Goal: Communication & Community: Share content

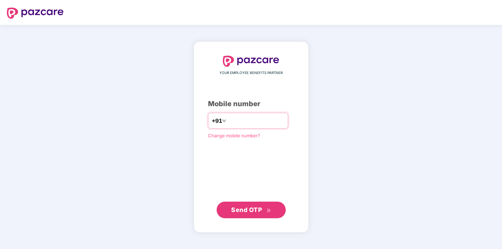
type input "**********"
click at [258, 210] on span "Send OTP" at bounding box center [246, 209] width 31 height 7
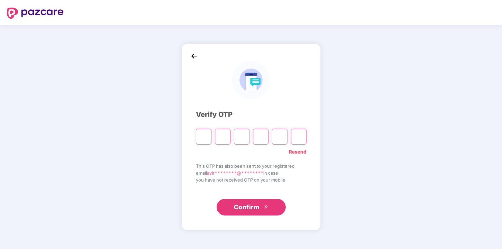
type input "*"
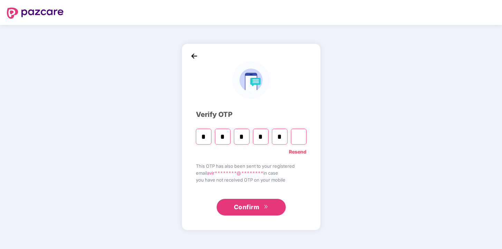
type input "*"
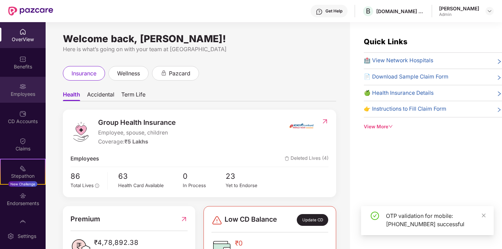
click at [30, 96] on div "Employees" at bounding box center [23, 93] width 46 height 7
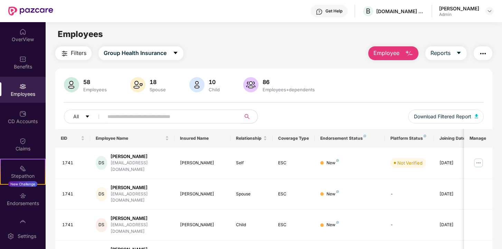
click at [158, 113] on input "text" at bounding box center [169, 116] width 124 height 10
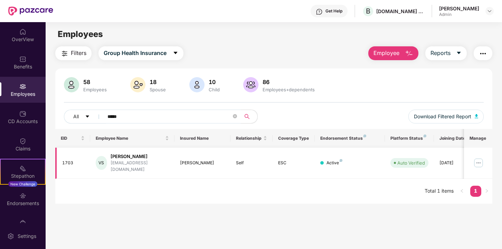
type input "*****"
click at [147, 154] on div "[PERSON_NAME]" at bounding box center [140, 156] width 58 height 7
click at [477, 159] on img at bounding box center [478, 162] width 11 height 11
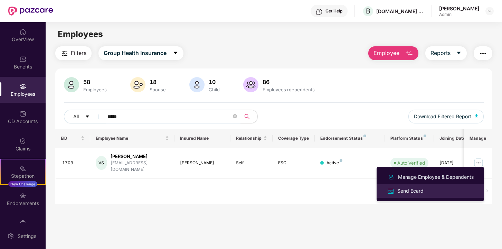
click at [426, 188] on div "Send Ecard" at bounding box center [429, 190] width 89 height 8
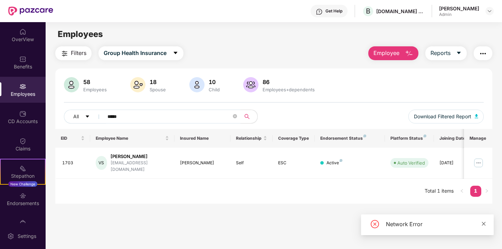
click at [483, 222] on icon "close" at bounding box center [483, 223] width 5 height 5
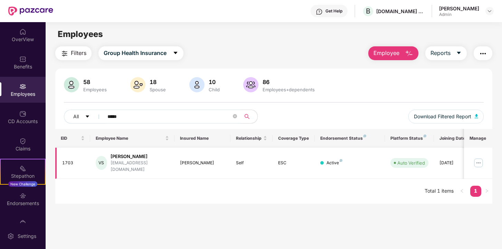
click at [480, 162] on img at bounding box center [478, 162] width 11 height 11
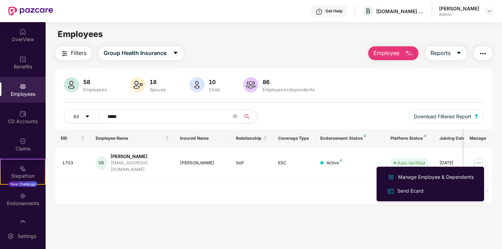
click at [401, 220] on main "Employees Filters Group Health Insurance Employee Reports 58 Employees 18 Spous…" at bounding box center [274, 146] width 456 height 249
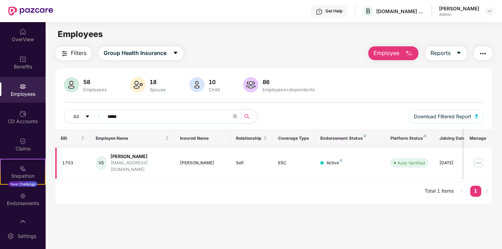
click at [141, 157] on div "[PERSON_NAME]" at bounding box center [140, 156] width 58 height 7
click at [478, 158] on img at bounding box center [478, 162] width 11 height 11
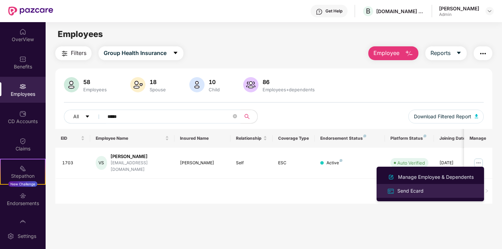
click at [431, 189] on div "Send Ecard" at bounding box center [429, 190] width 89 height 8
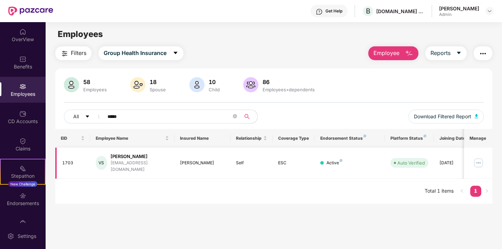
click at [447, 162] on div "[DATE]" at bounding box center [454, 163] width 31 height 7
drag, startPoint x: 447, startPoint y: 162, endPoint x: 454, endPoint y: 162, distance: 6.9
click at [454, 162] on div "[DATE]" at bounding box center [454, 163] width 31 height 7
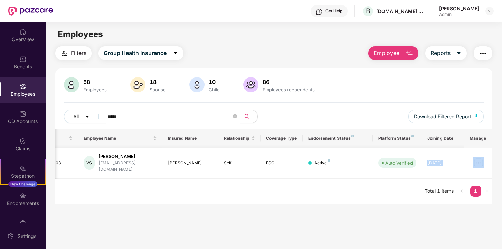
click at [120, 165] on div "[EMAIL_ADDRESS][DOMAIN_NAME]" at bounding box center [127, 166] width 58 height 13
click at [121, 162] on div "[EMAIL_ADDRESS][DOMAIN_NAME]" at bounding box center [127, 166] width 58 height 13
click at [457, 56] on span "caret-down" at bounding box center [459, 53] width 6 height 6
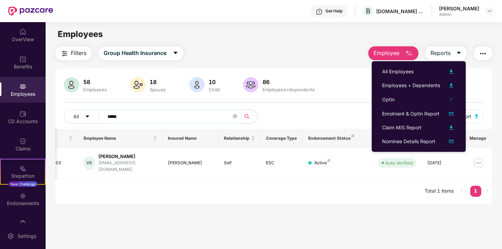
click at [336, 197] on div "EID Employee Name Insured Name Relationship Coverage Type Endorsement Status Pl…" at bounding box center [273, 166] width 437 height 75
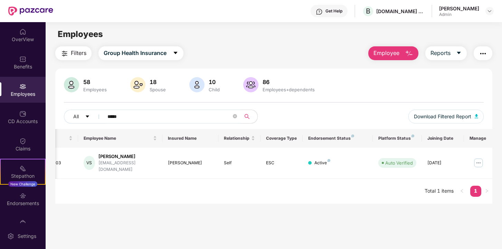
click at [483, 56] on img "button" at bounding box center [483, 53] width 8 height 8
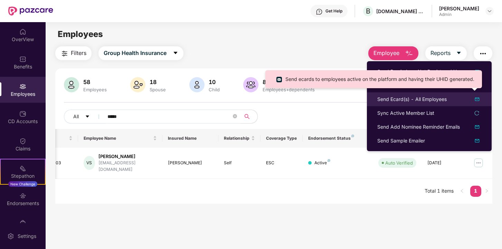
click at [405, 99] on div "Send Ecard(s) - All Employees" at bounding box center [411, 99] width 69 height 8
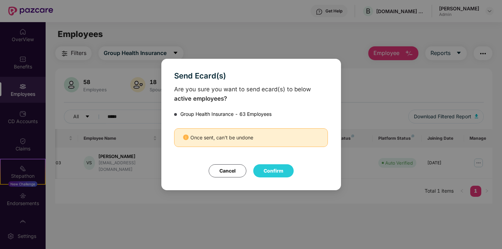
click at [280, 170] on button "Confirm" at bounding box center [273, 170] width 40 height 13
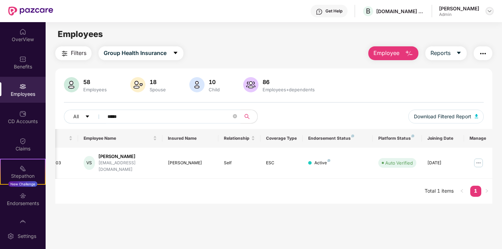
click at [489, 12] on img at bounding box center [490, 11] width 6 height 6
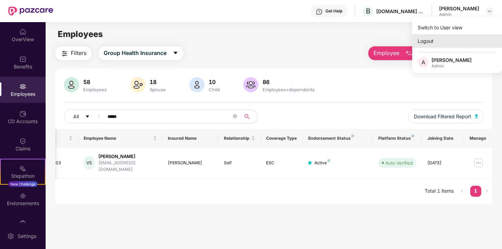
click at [451, 45] on div "Logout" at bounding box center [457, 40] width 90 height 13
